Goal: Check status: Check status

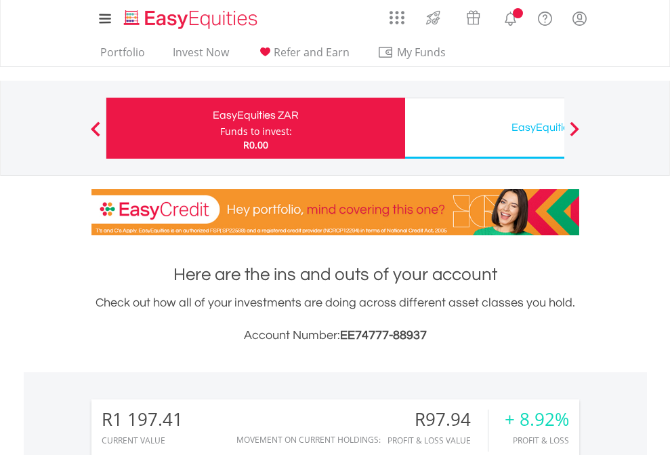
scroll to position [130, 213]
click at [220, 128] on div "Funds to invest:" at bounding box center [256, 132] width 72 height 14
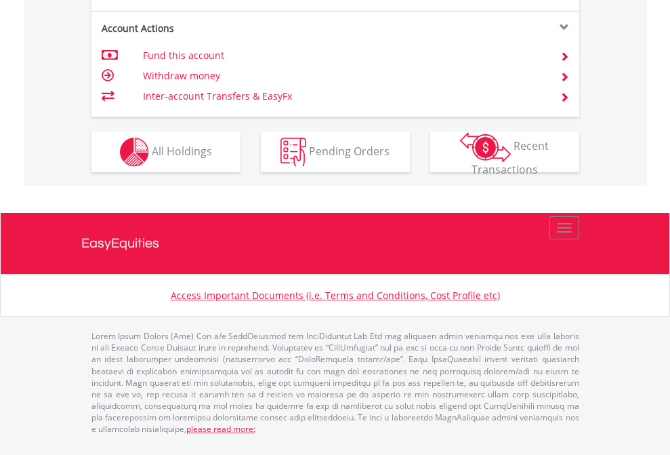
scroll to position [1380, 0]
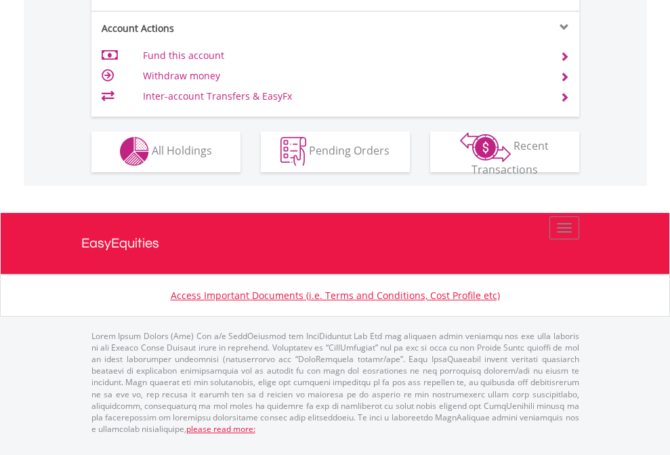
scroll to position [1267, 0]
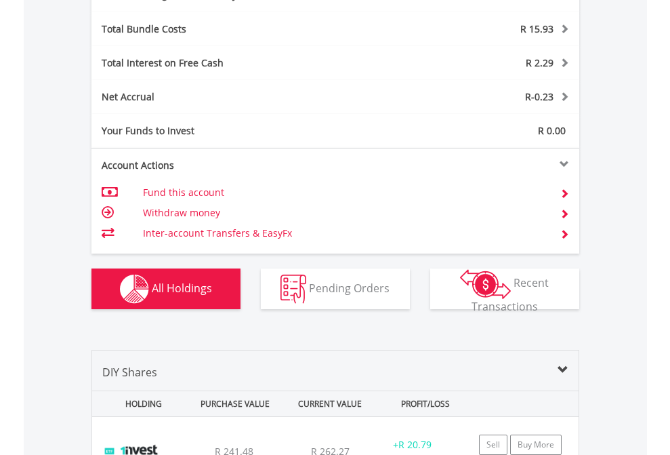
scroll to position [1615, 0]
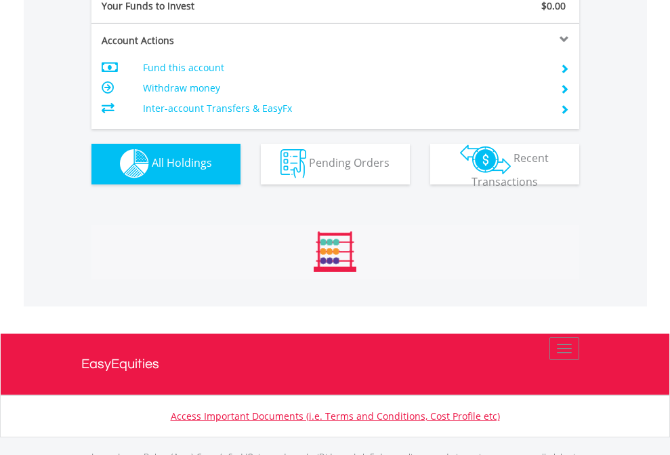
scroll to position [1341, 0]
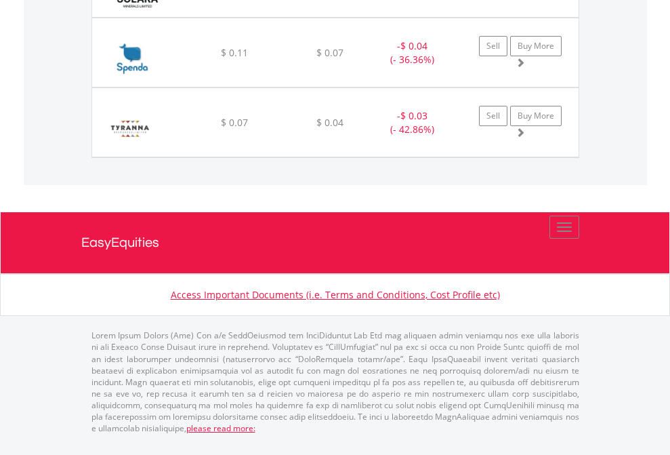
scroll to position [98, 0]
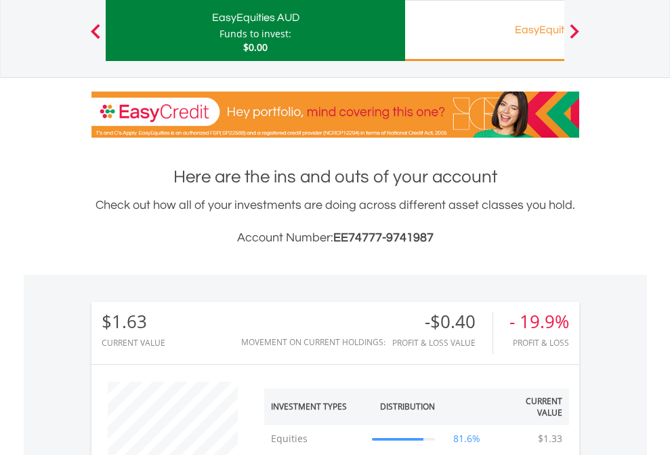
click at [484, 30] on div "EasyEquities RA" at bounding box center [554, 29] width 282 height 19
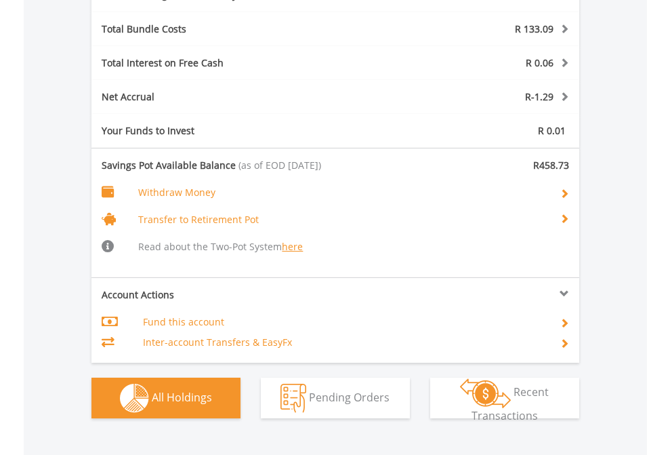
scroll to position [1694, 0]
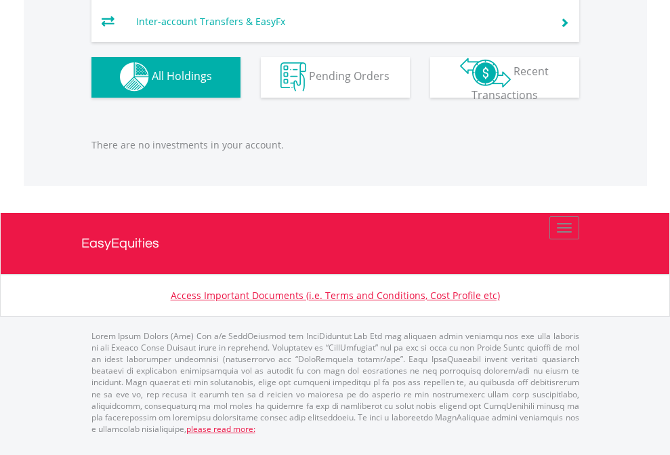
scroll to position [130, 213]
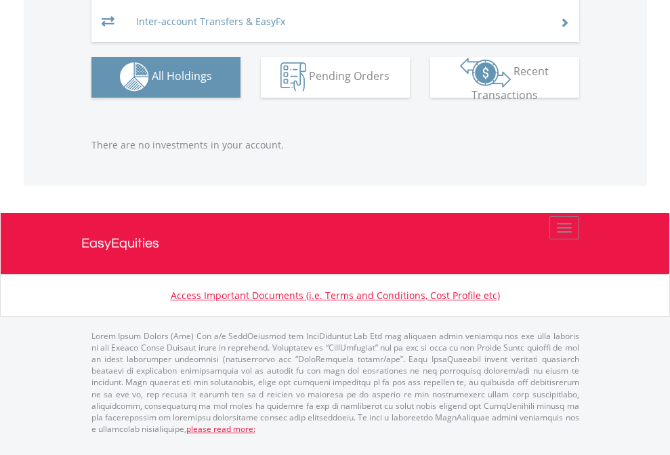
scroll to position [130, 213]
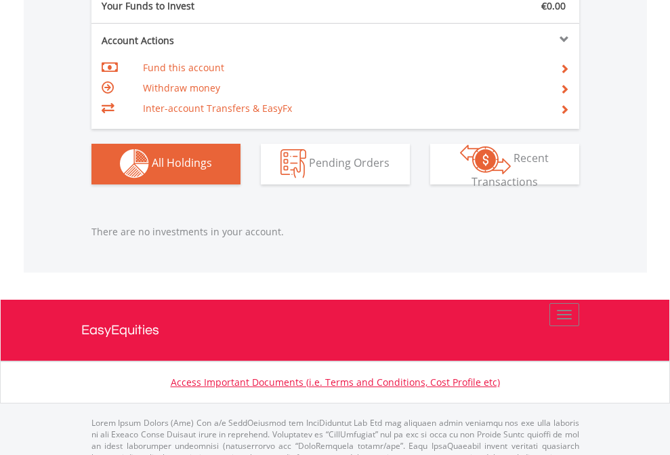
scroll to position [1341, 0]
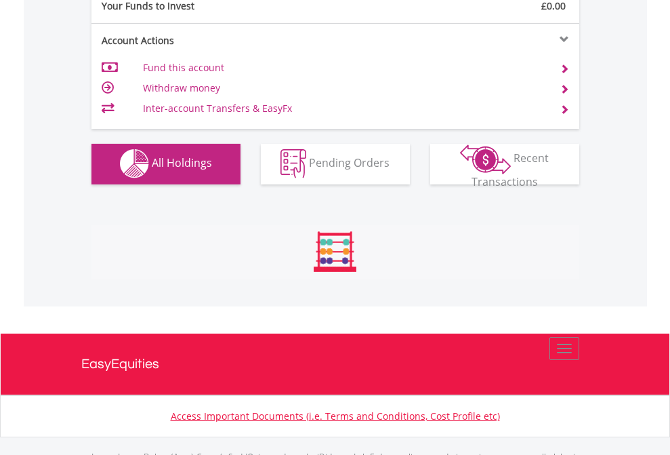
scroll to position [1341, 0]
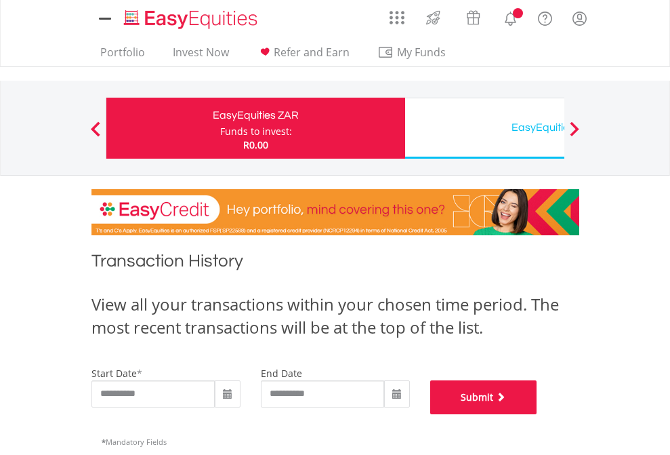
click at [537, 414] on button "Submit" at bounding box center [483, 397] width 107 height 34
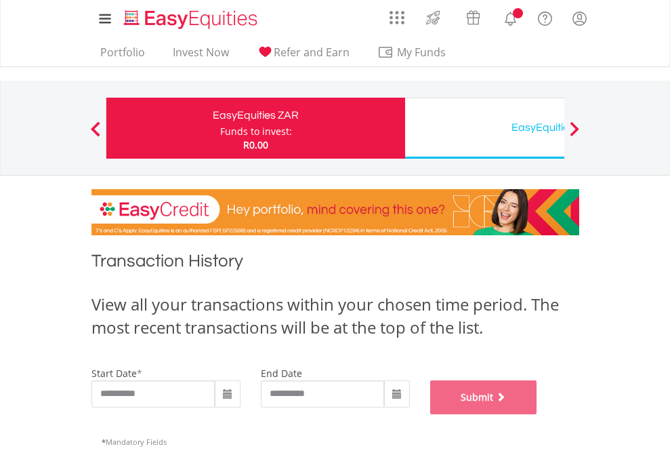
scroll to position [549, 0]
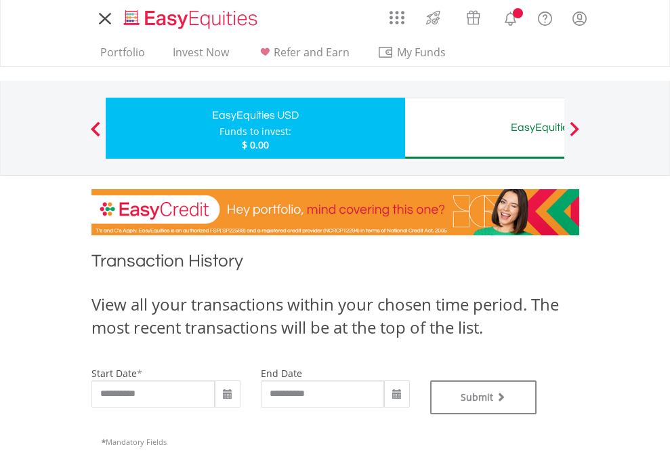
type input "**********"
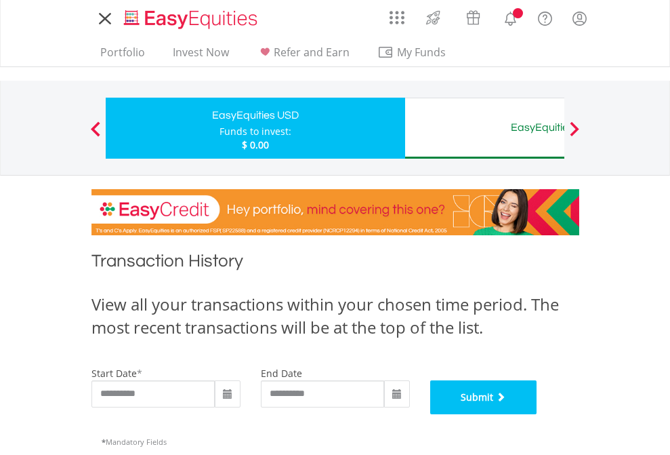
click at [537, 414] on button "Submit" at bounding box center [483, 397] width 107 height 34
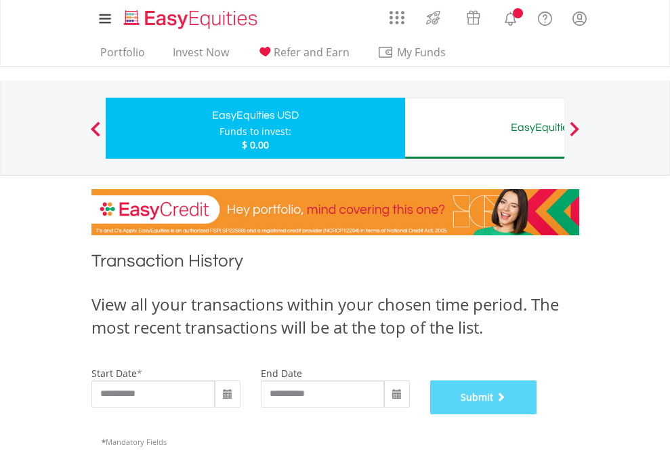
scroll to position [549, 0]
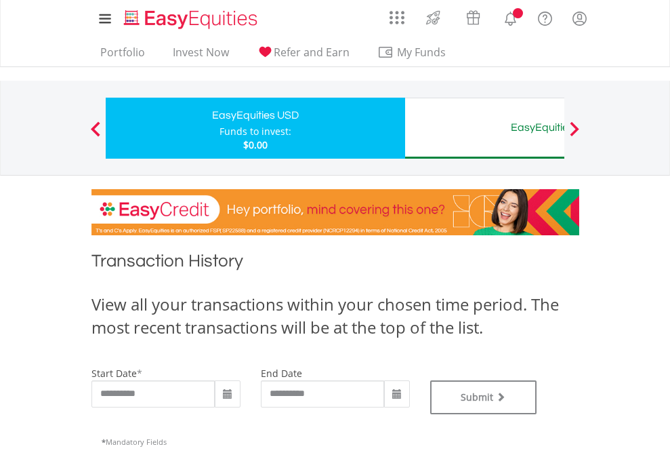
click at [484, 128] on div "EasyEquities AUD" at bounding box center [554, 127] width 282 height 19
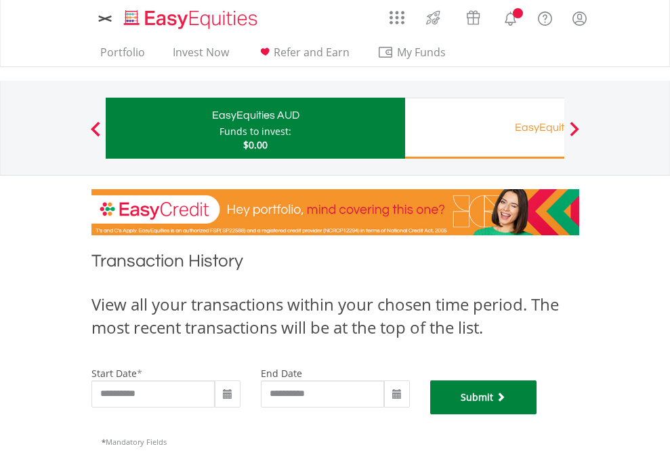
click at [537, 414] on button "Submit" at bounding box center [483, 397] width 107 height 34
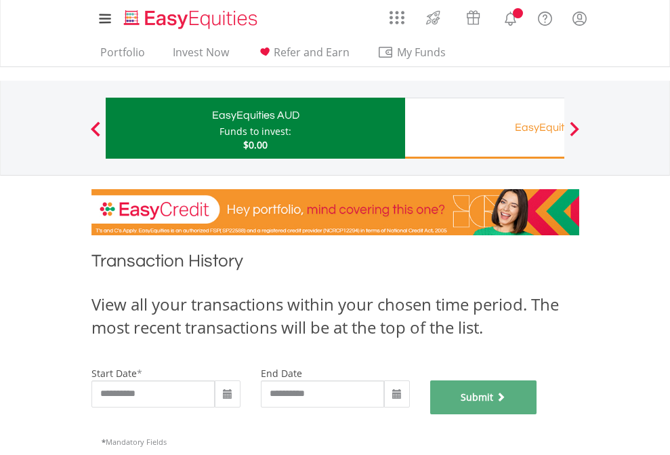
scroll to position [549, 0]
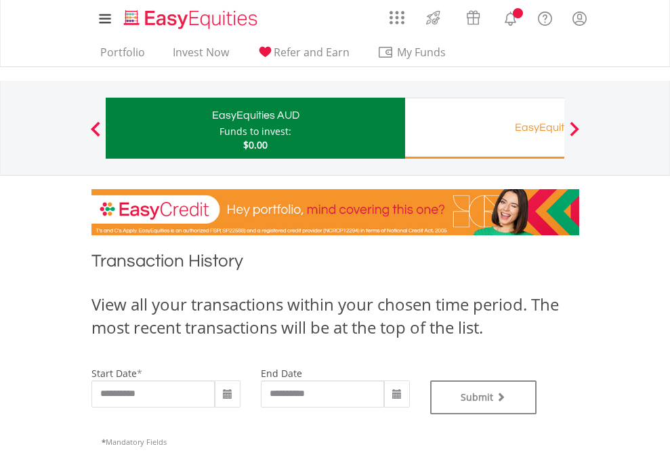
click at [484, 128] on div "EasyEquities RA" at bounding box center [554, 127] width 282 height 19
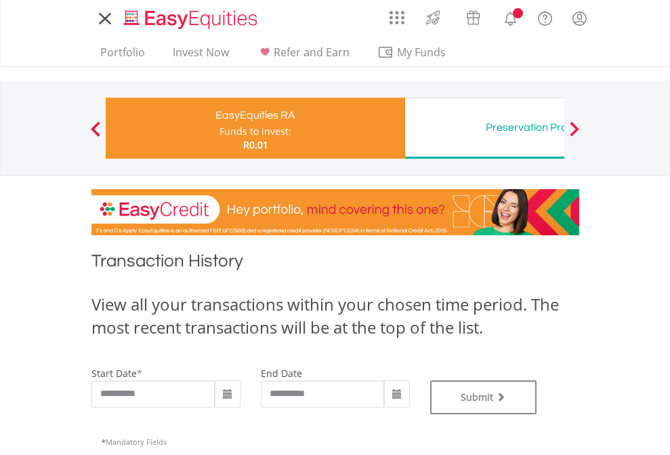
type input "**********"
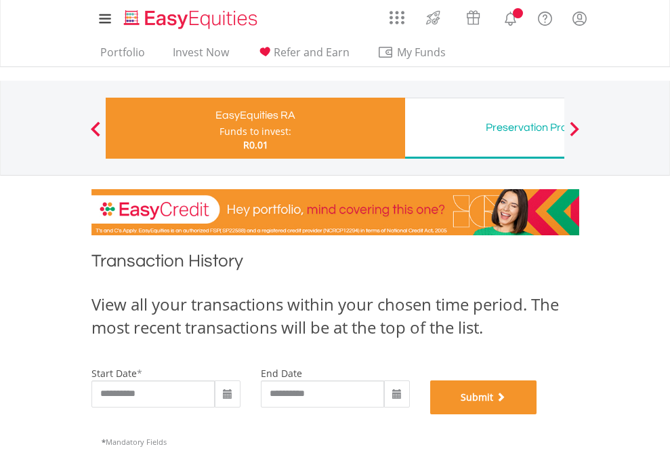
click at [537, 414] on button "Submit" at bounding box center [483, 397] width 107 height 34
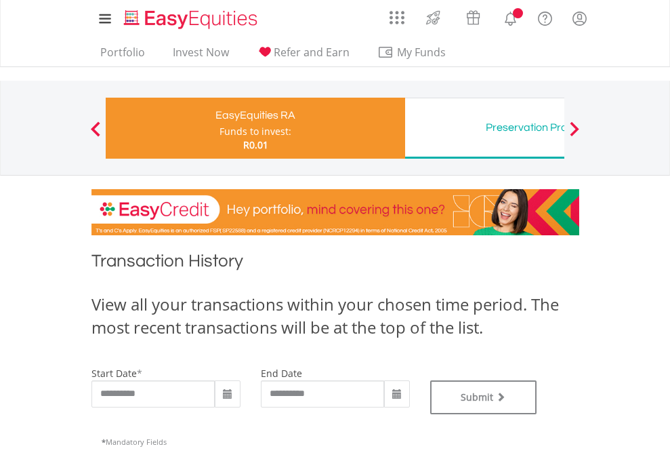
click at [484, 128] on div "Preservation Provident Fund" at bounding box center [554, 127] width 282 height 19
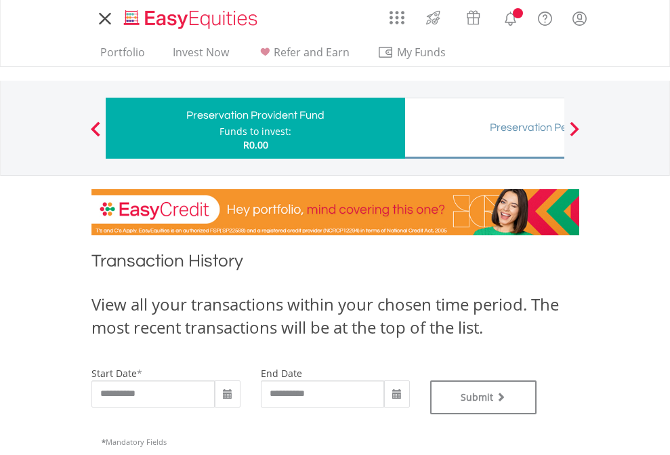
type input "**********"
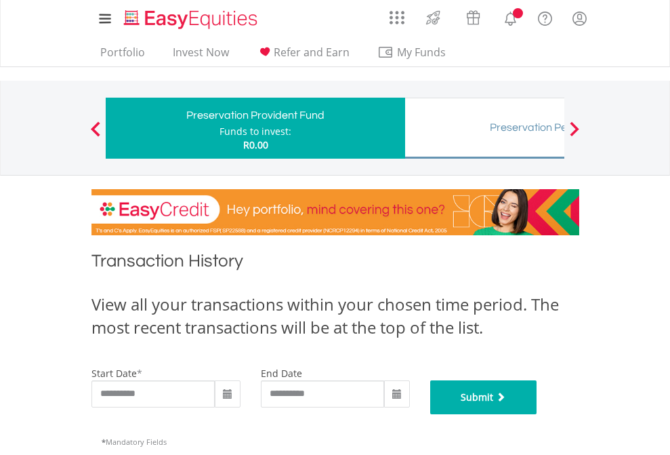
click at [537, 414] on button "Submit" at bounding box center [483, 397] width 107 height 34
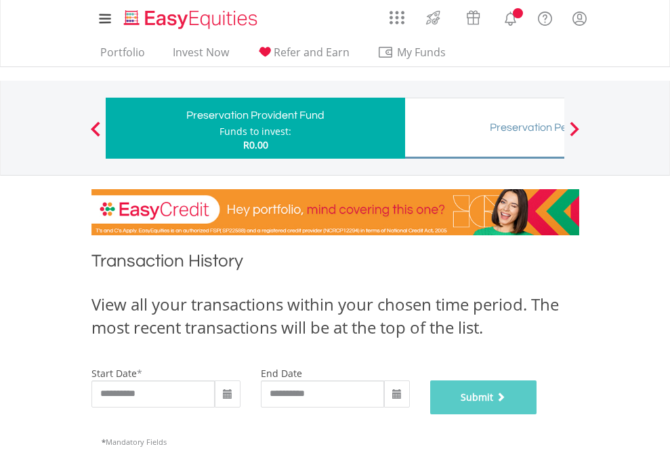
scroll to position [549, 0]
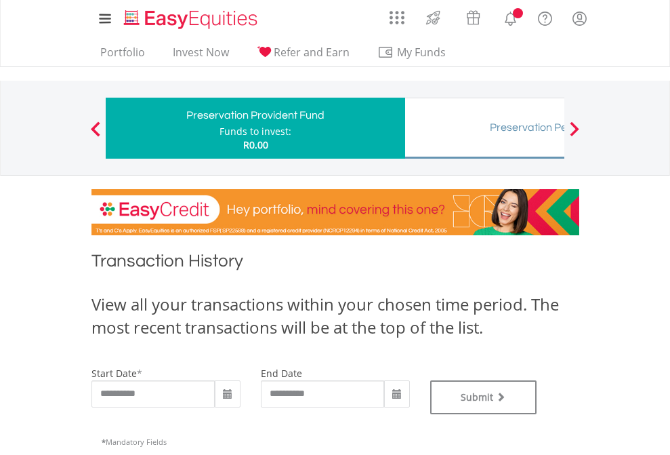
click at [484, 128] on div "Preservation Pension Fund" at bounding box center [554, 127] width 282 height 19
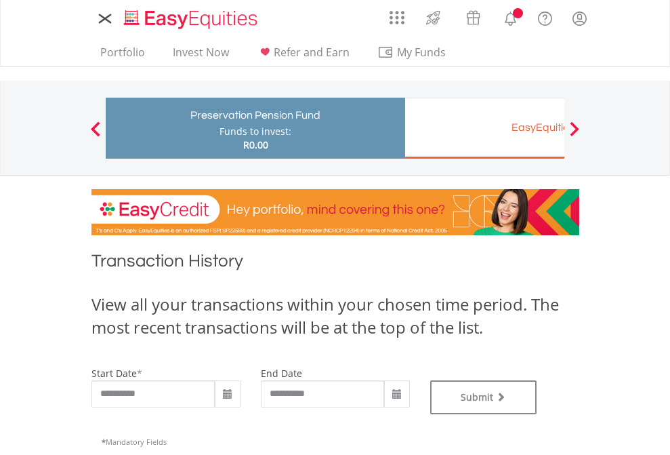
type input "**********"
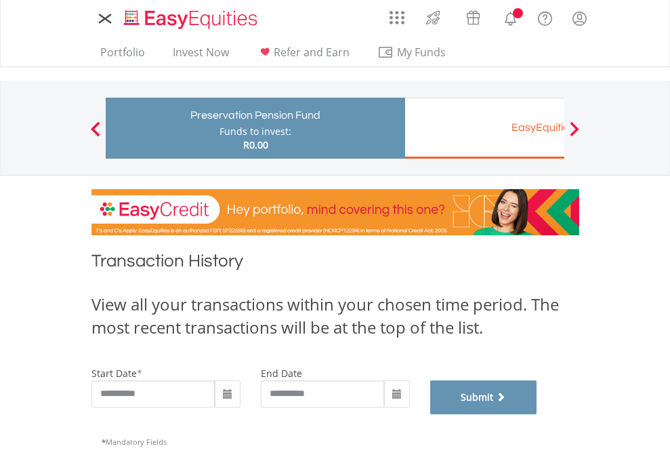
click at [537, 414] on button "Submit" at bounding box center [483, 397] width 107 height 34
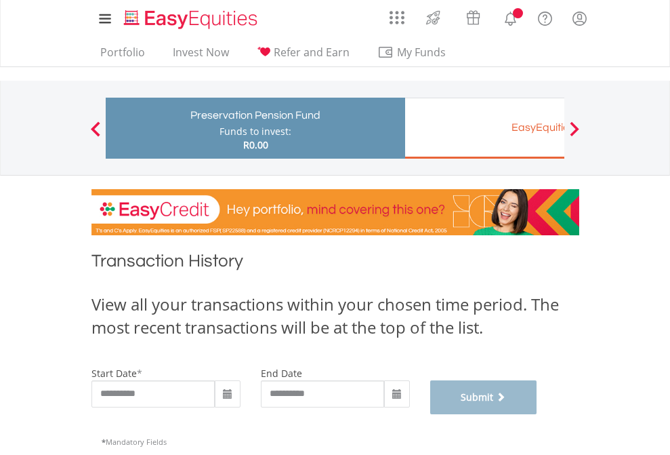
scroll to position [549, 0]
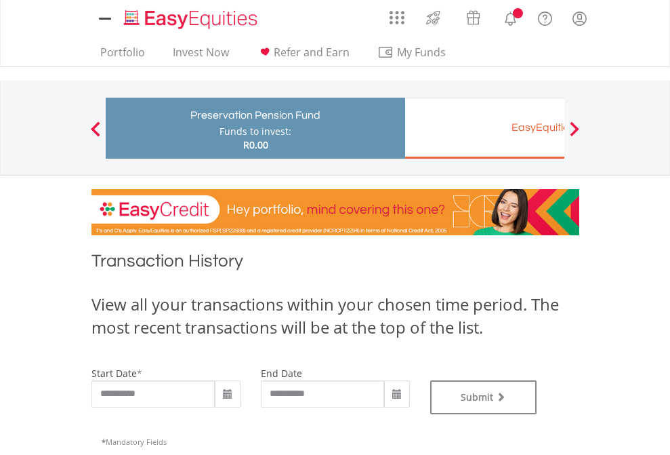
click at [484, 128] on div "EasyEquities EUR" at bounding box center [554, 127] width 282 height 19
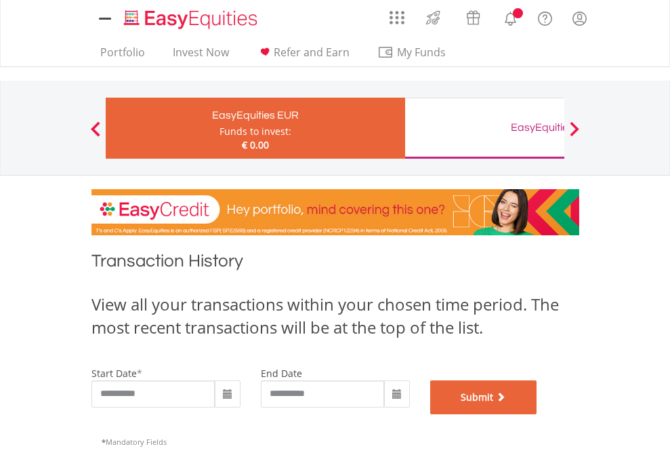
click at [537, 414] on button "Submit" at bounding box center [483, 397] width 107 height 34
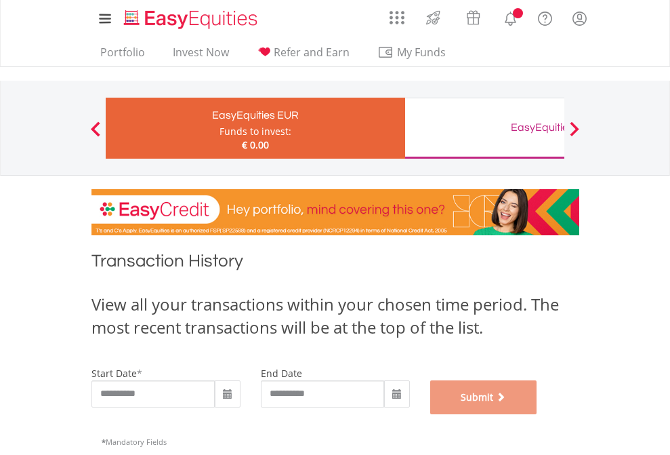
scroll to position [549, 0]
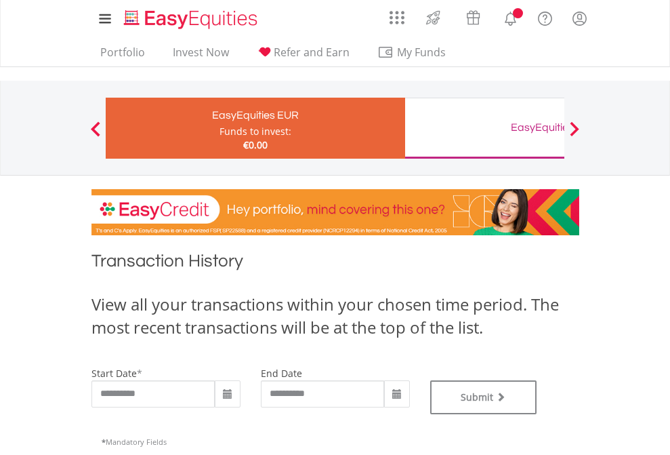
click at [484, 128] on div "EasyEquities GBP" at bounding box center [554, 127] width 282 height 19
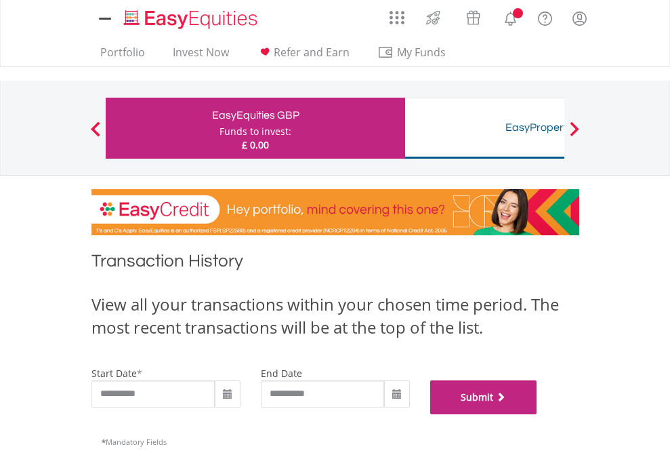
click at [537, 414] on button "Submit" at bounding box center [483, 397] width 107 height 34
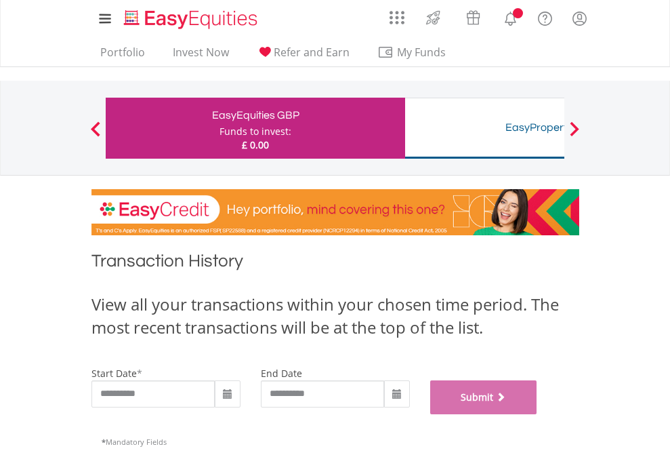
scroll to position [549, 0]
